Goal: Navigation & Orientation: Understand site structure

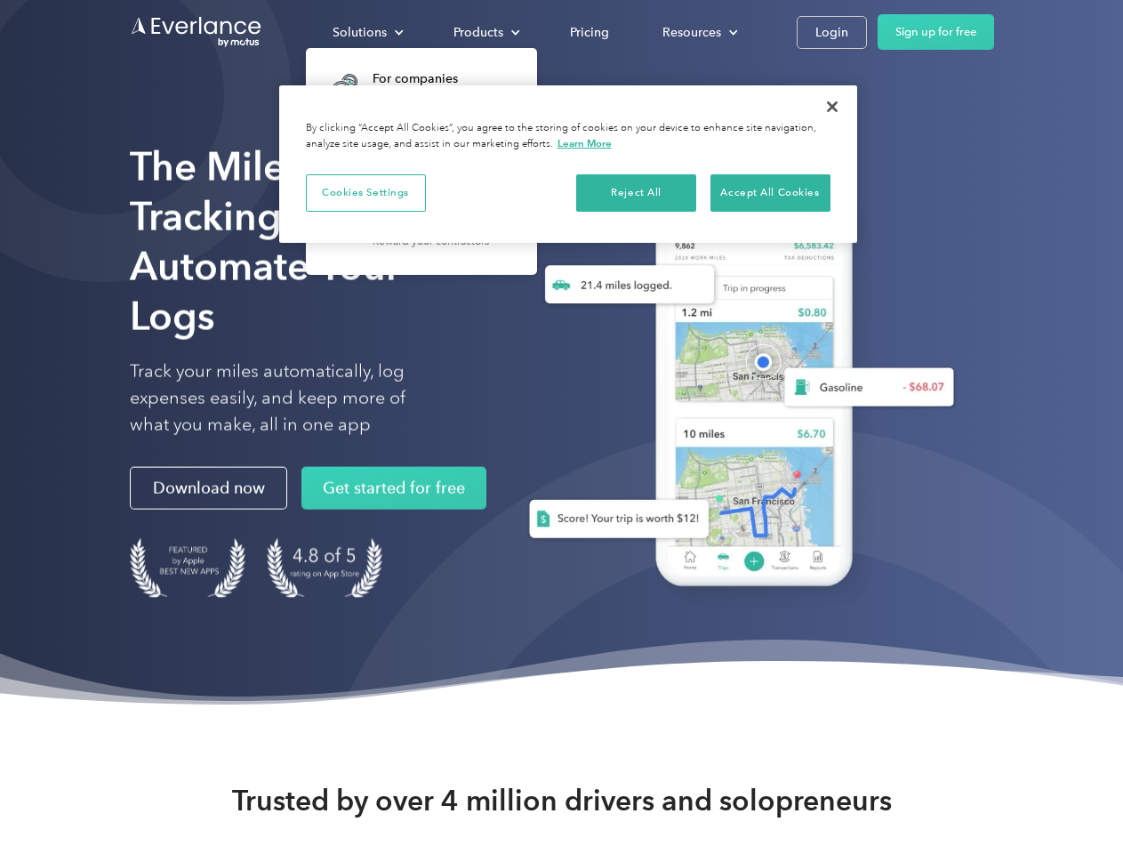
click at [367, 32] on div "Solutions" at bounding box center [360, 32] width 54 height 22
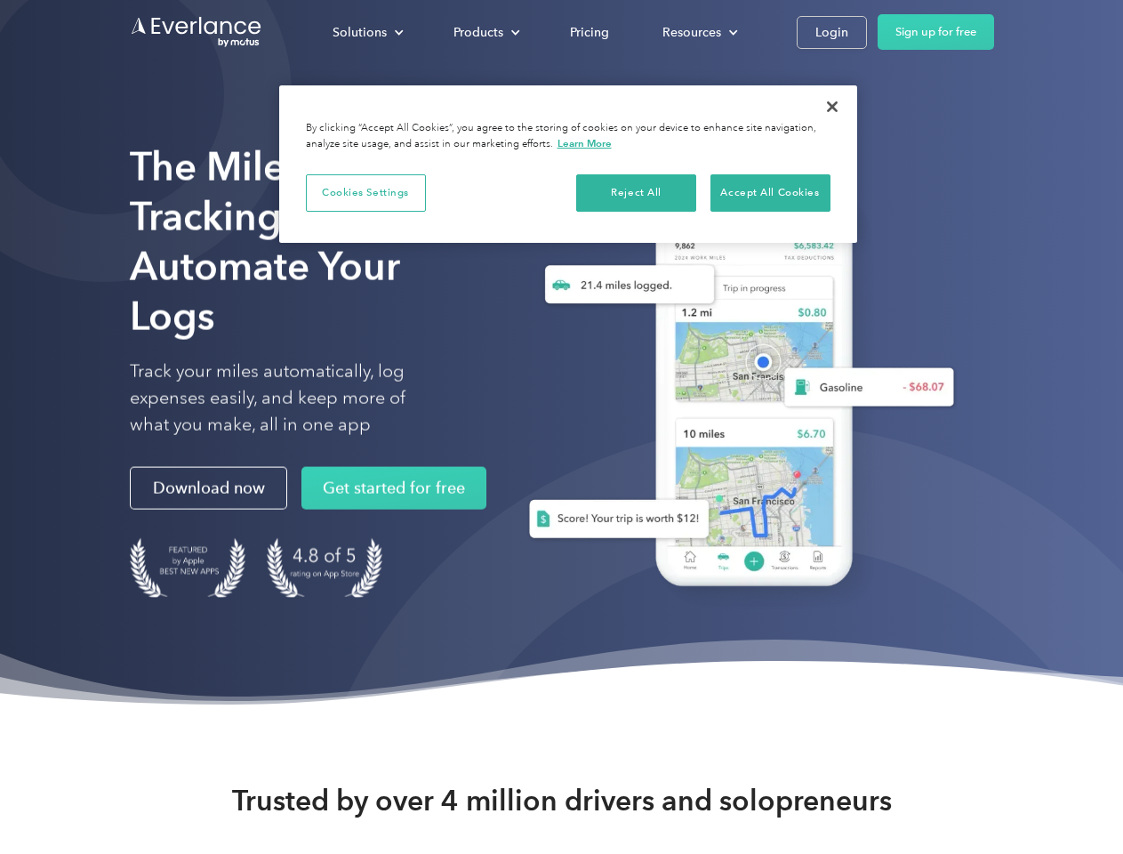
click at [485, 32] on div "Products" at bounding box center [479, 32] width 50 height 22
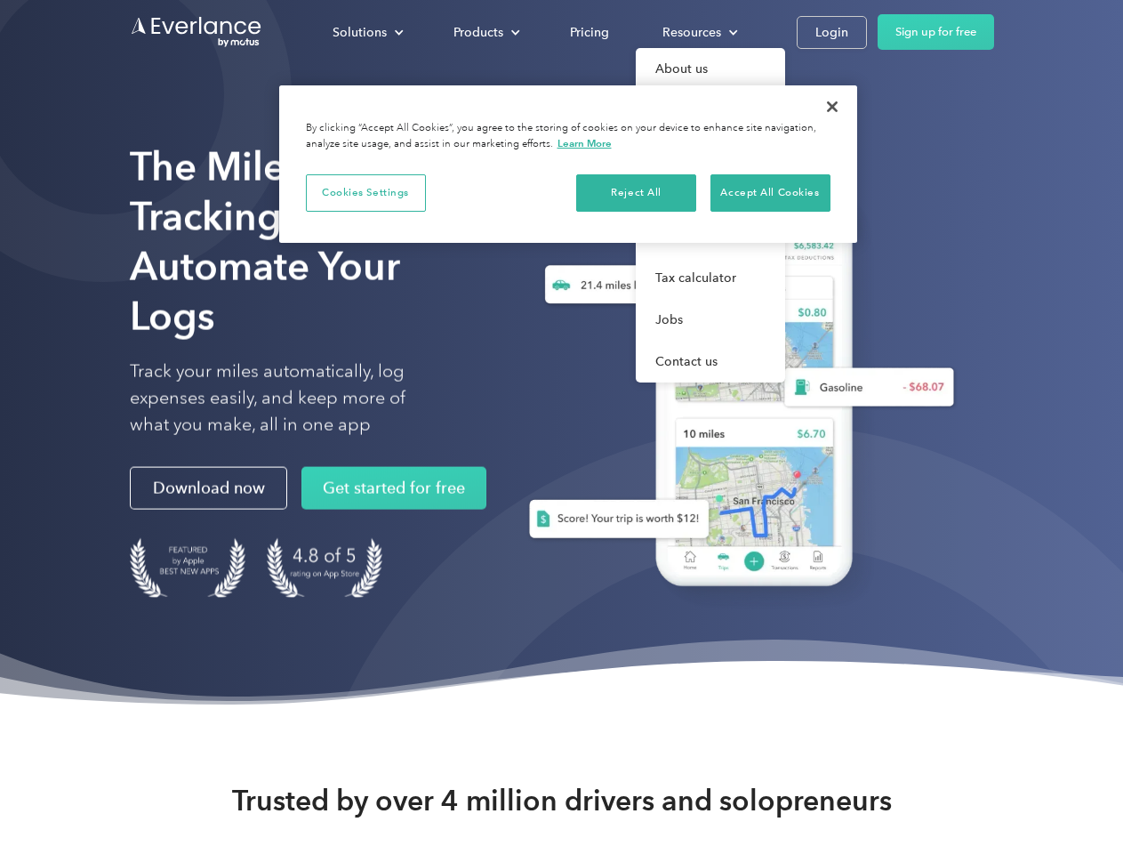
click at [698, 32] on div "Resources" at bounding box center [692, 32] width 59 height 22
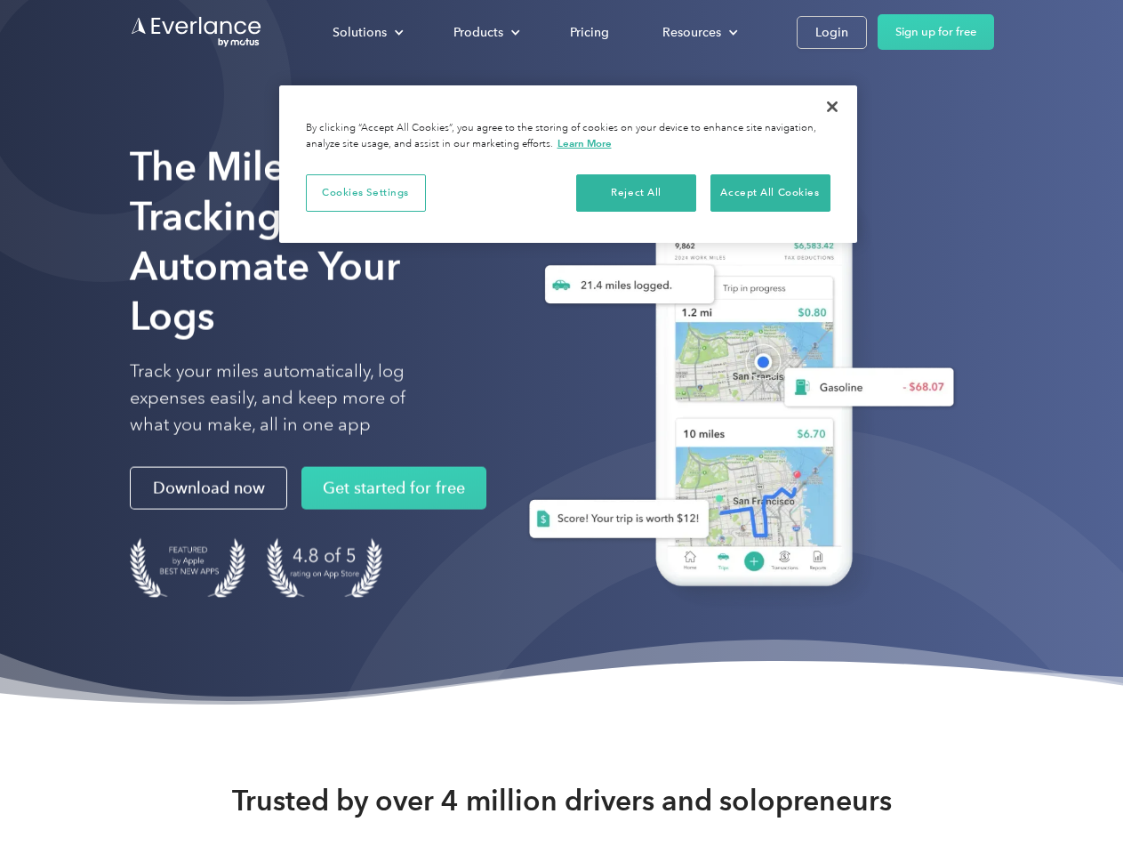
click at [365, 192] on button "Cookies Settings" at bounding box center [366, 192] width 120 height 37
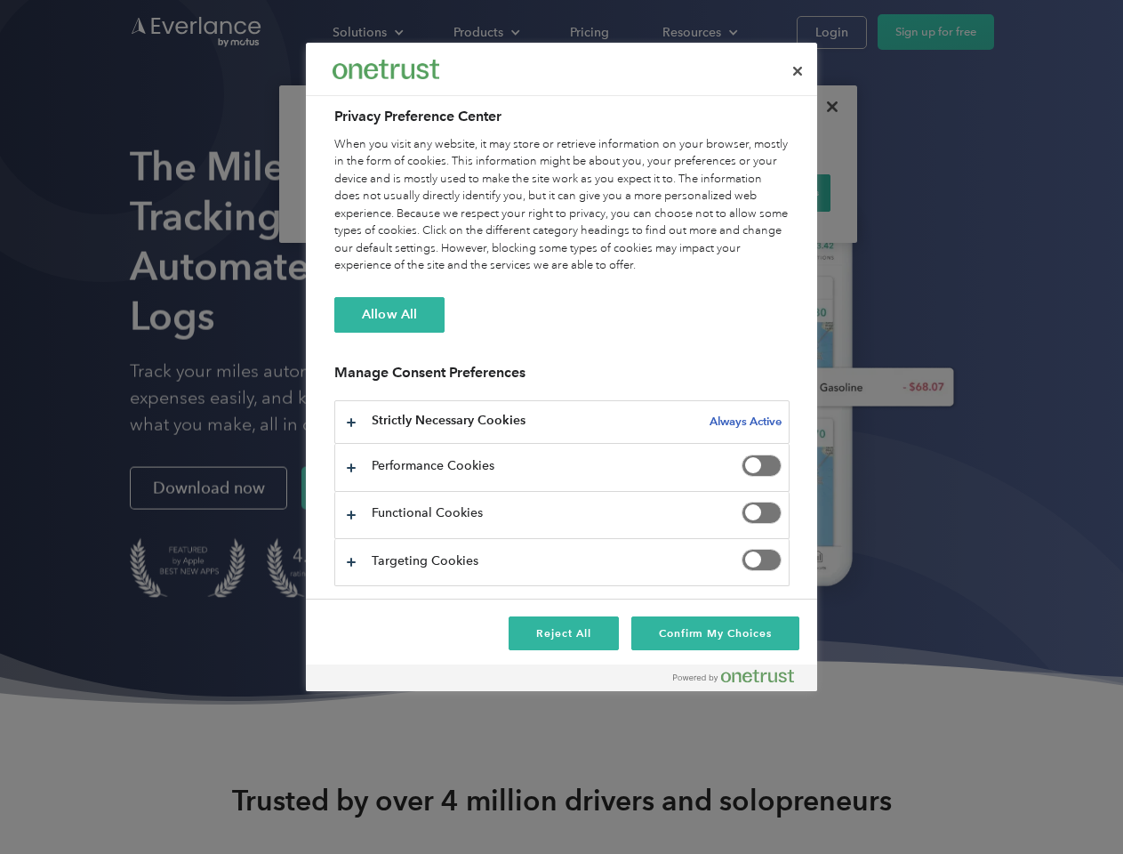
click at [637, 192] on div "When you visit any website, it may store or retrieve information on your browse…" at bounding box center [561, 205] width 455 height 139
